Goal: Transaction & Acquisition: Purchase product/service

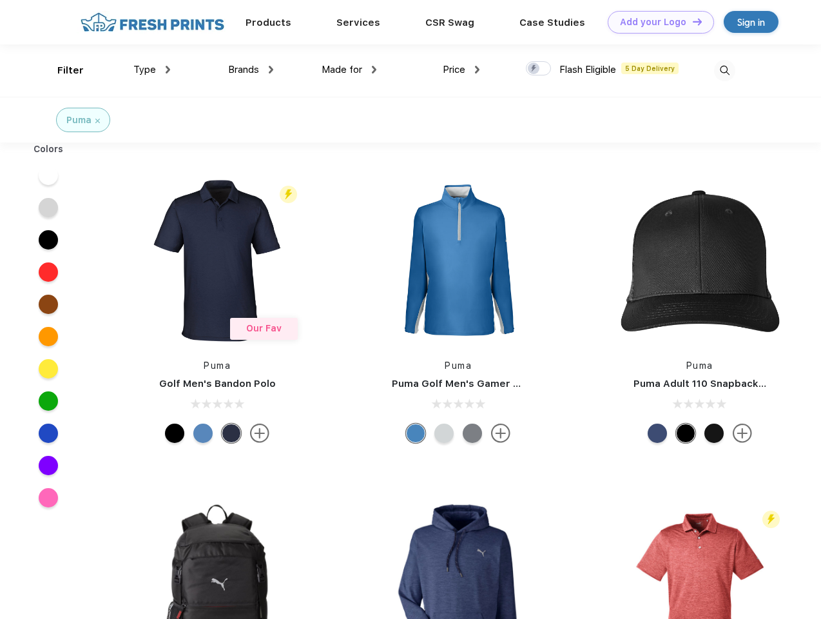
scroll to position [1, 0]
click at [656, 22] on link "Add your Logo Design Tool" at bounding box center [661, 22] width 106 height 23
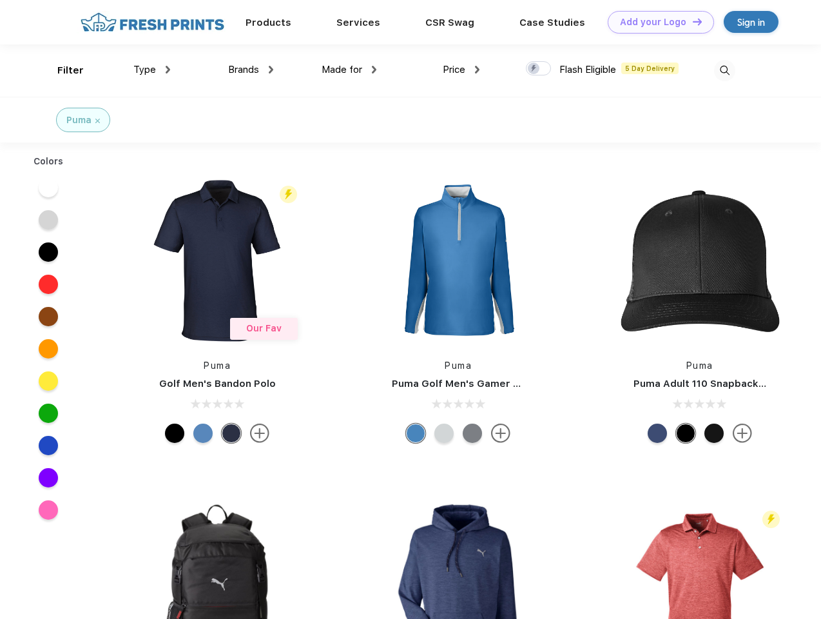
click at [0, 0] on div "Design Tool" at bounding box center [0, 0] width 0 height 0
click at [691, 21] on link "Add your Logo Design Tool" at bounding box center [661, 22] width 106 height 23
click at [62, 70] on div "Filter" at bounding box center [70, 70] width 26 height 15
click at [152, 70] on span "Type" at bounding box center [144, 70] width 23 height 12
click at [251, 70] on span "Brands" at bounding box center [243, 70] width 31 height 12
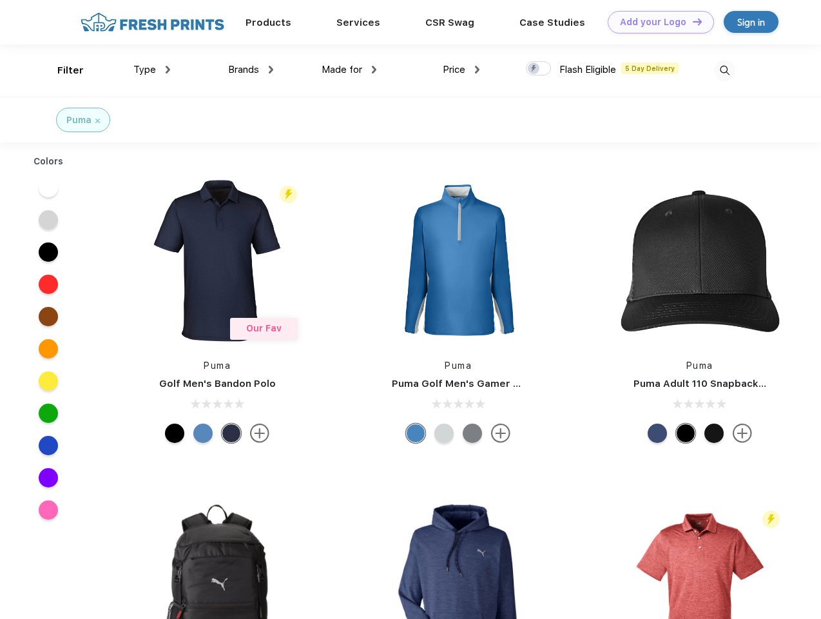
click at [349, 70] on span "Made for" at bounding box center [342, 70] width 41 height 12
click at [461, 70] on span "Price" at bounding box center [454, 70] width 23 height 12
click at [539, 69] on div at bounding box center [538, 68] width 25 height 14
click at [534, 69] on input "checkbox" at bounding box center [530, 65] width 8 height 8
click at [724, 70] on img at bounding box center [724, 70] width 21 height 21
